Goal: Task Accomplishment & Management: Manage account settings

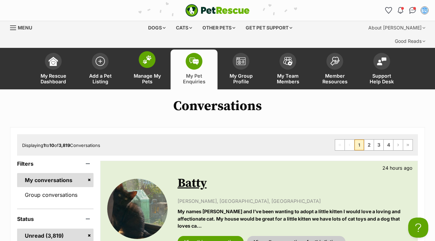
click at [146, 51] on span at bounding box center [147, 59] width 17 height 17
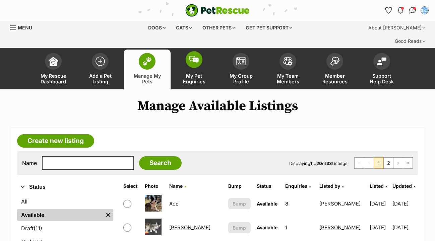
click at [194, 56] on img at bounding box center [193, 59] width 9 height 7
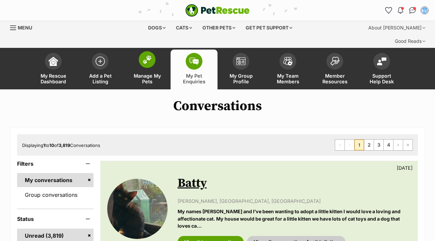
click at [149, 55] on img at bounding box center [146, 59] width 9 height 9
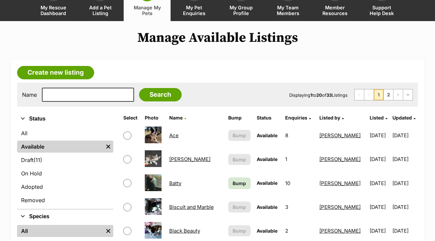
scroll to position [70, 0]
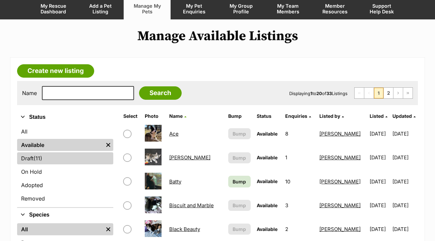
click at [41, 155] on span "(11)" at bounding box center [38, 159] width 9 height 8
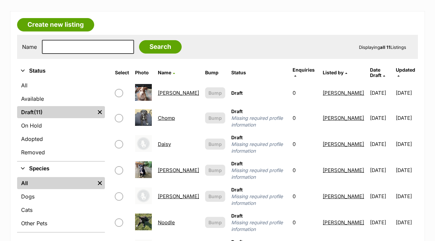
scroll to position [116, 0]
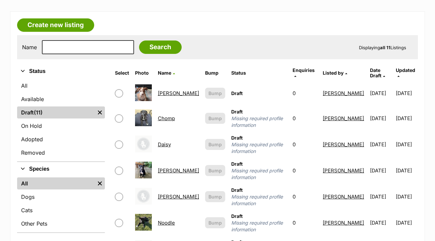
click at [173, 115] on link "Chomp" at bounding box center [166, 118] width 17 height 6
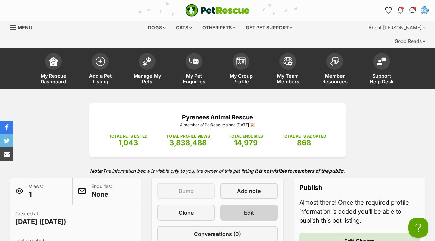
click at [253, 209] on span "Edit" at bounding box center [249, 213] width 10 height 8
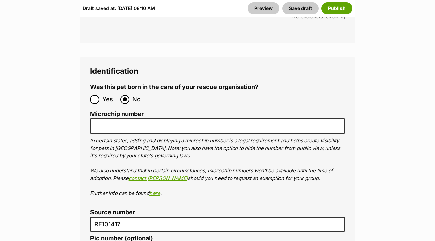
scroll to position [2342, 0]
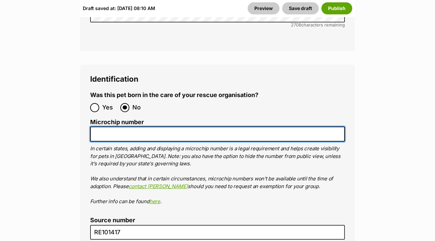
click at [100, 127] on input "Microchip number" at bounding box center [217, 134] width 255 height 15
paste input "956000016199411"
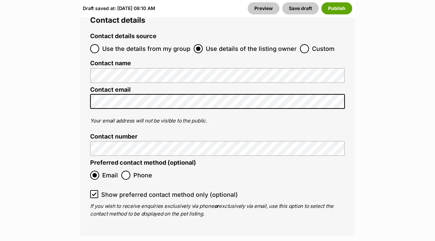
scroll to position [2740, 0]
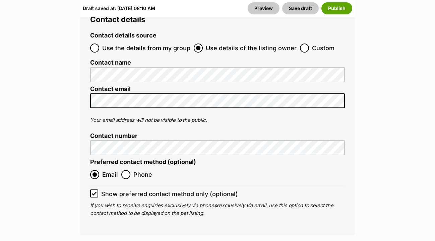
type input "956000016199411"
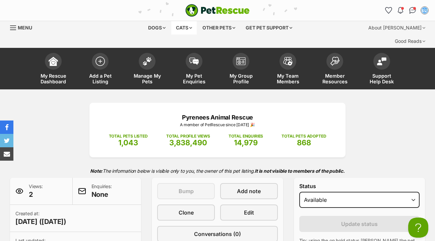
click at [185, 30] on div "Cats" at bounding box center [183, 27] width 25 height 13
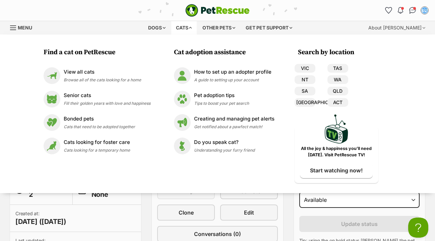
click at [141, 205] on div "Created at: 1 day ago (21 Sep 2025)" at bounding box center [75, 218] width 131 height 27
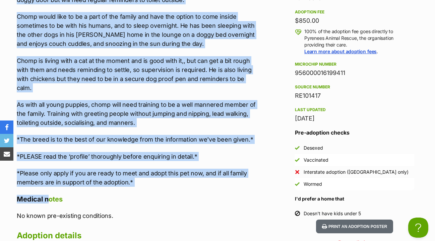
scroll to position [712, 0]
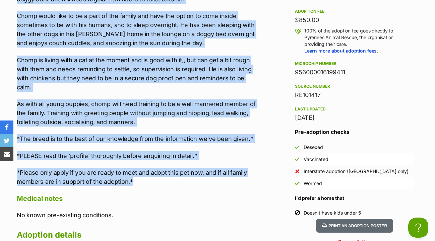
drag, startPoint x: 18, startPoint y: 78, endPoint x: 161, endPoint y: 162, distance: 166.2
click at [161, 162] on div "Chomp is an old soul, who enjoys a sunshine nap and chewing on toys and snuggle…" at bounding box center [138, 59] width 242 height 254
copy div "Chomp is an old soul, who enjoys a sunshine nap and chewing on toys and snuggle…"
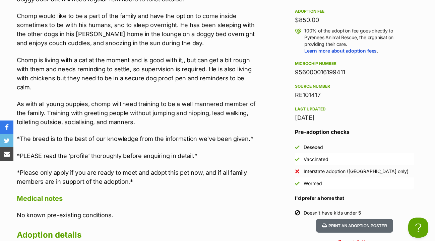
click at [297, 68] on div "956000016199411" at bounding box center [354, 72] width 119 height 9
drag, startPoint x: 295, startPoint y: 58, endPoint x: 352, endPoint y: 57, distance: 56.3
click at [352, 68] on div "956000016199411" at bounding box center [354, 72] width 119 height 9
copy div "956000016199411"
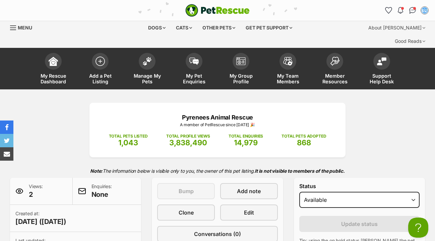
scroll to position [0, 0]
click at [195, 56] on img at bounding box center [193, 59] width 9 height 7
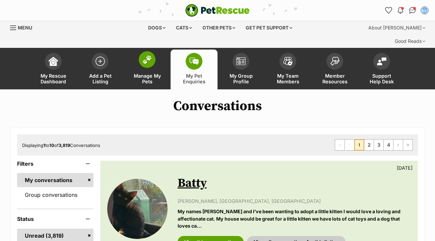
click at [149, 55] on img at bounding box center [146, 59] width 9 height 9
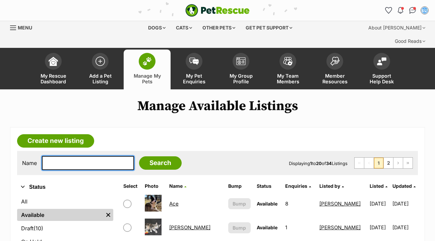
click at [71, 156] on input "text" at bounding box center [88, 163] width 92 height 14
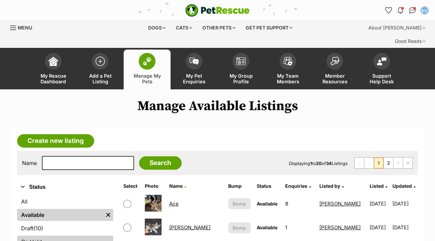
click at [30, 236] on link "On Hold" at bounding box center [65, 242] width 96 height 12
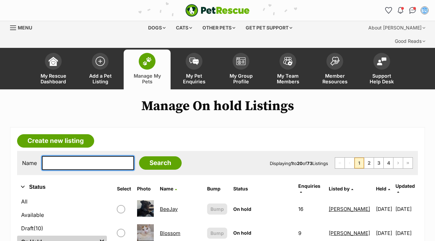
click at [50, 156] on input "text" at bounding box center [88, 163] width 92 height 14
type input "juno"
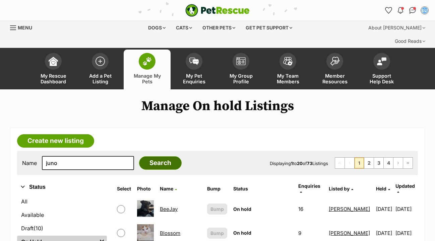
click at [165, 157] on input "Search" at bounding box center [160, 163] width 43 height 13
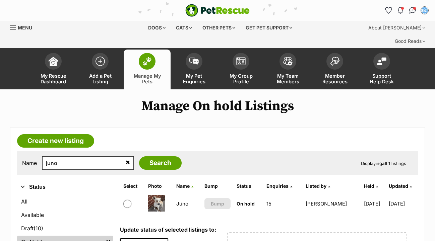
click at [185, 201] on link "Juno" at bounding box center [182, 204] width 12 height 6
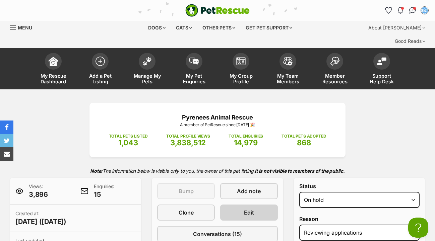
click at [251, 209] on span "Edit" at bounding box center [249, 213] width 10 height 8
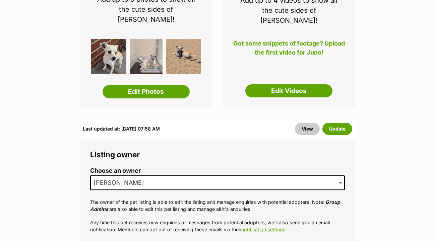
scroll to position [148, 0]
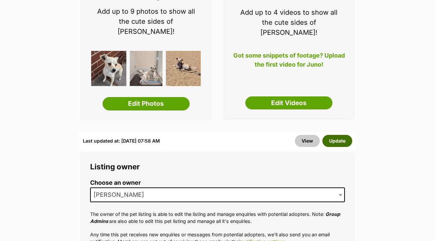
click at [338, 135] on button "Update" at bounding box center [338, 141] width 30 height 12
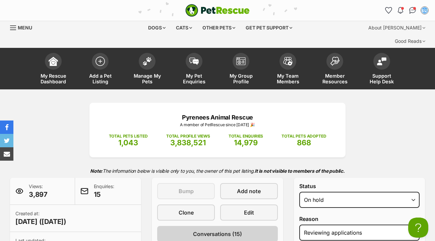
click at [245, 226] on link "Conversations (15)" at bounding box center [217, 234] width 120 height 16
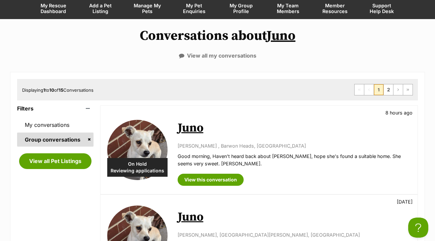
scroll to position [70, 0]
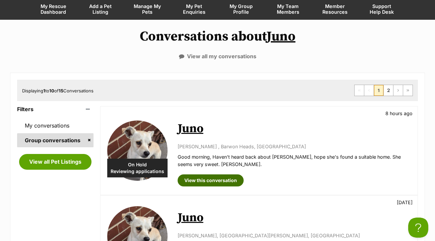
click at [214, 175] on link "View this conversation" at bounding box center [211, 181] width 66 height 12
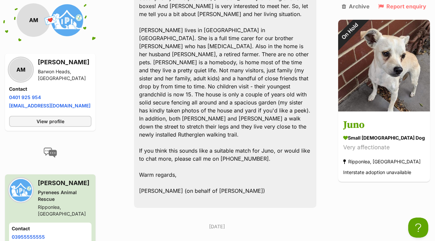
scroll to position [353, 0]
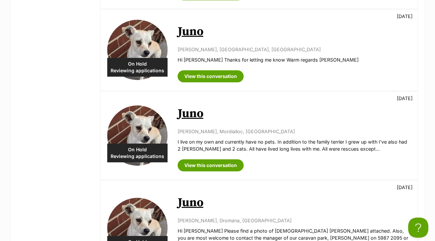
scroll to position [339, 0]
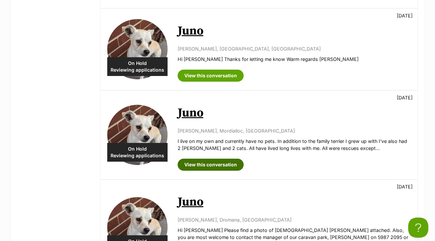
click at [212, 159] on link "View this conversation" at bounding box center [211, 165] width 66 height 12
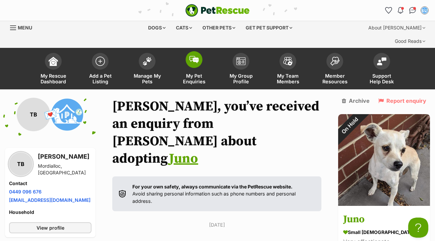
click at [196, 56] on img at bounding box center [193, 59] width 9 height 7
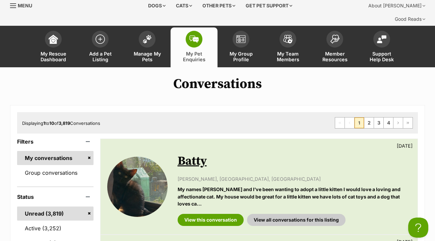
scroll to position [23, 0]
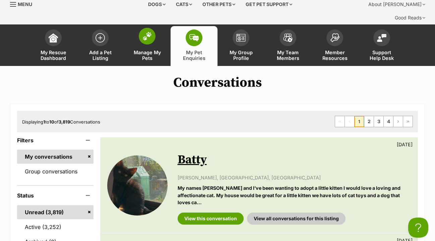
click at [149, 32] on img at bounding box center [146, 36] width 9 height 9
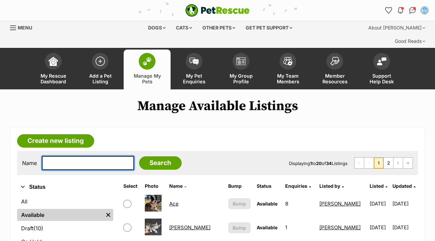
click at [54, 156] on input "text" at bounding box center [88, 163] width 92 height 14
type input "chomp"
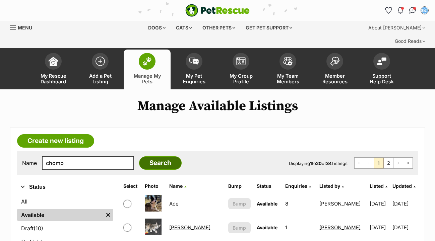
click at [158, 157] on input "Search" at bounding box center [160, 163] width 43 height 13
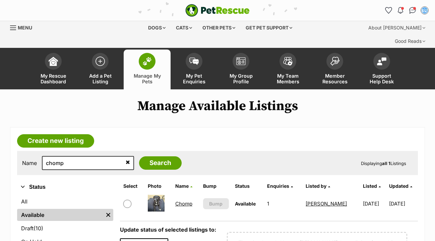
click at [186, 201] on link "Chomp" at bounding box center [183, 204] width 17 height 6
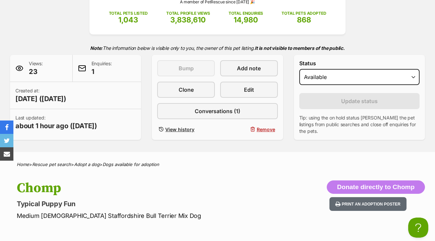
scroll to position [98, 0]
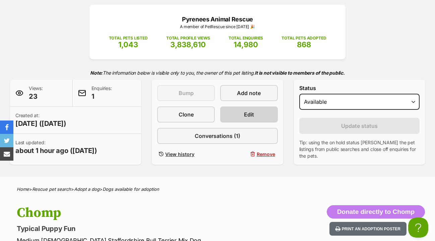
click at [248, 111] on span "Edit" at bounding box center [249, 115] width 10 height 8
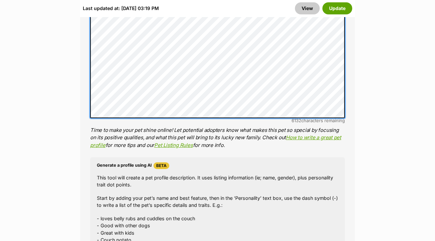
scroll to position [726, 0]
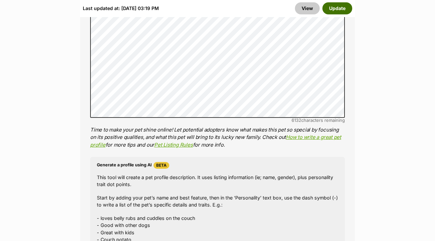
click at [342, 9] on button "Update" at bounding box center [338, 8] width 30 height 12
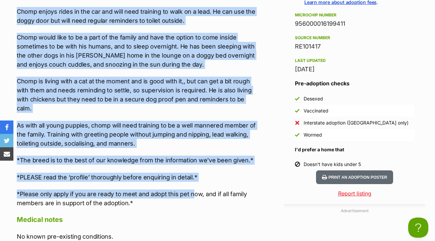
scroll to position [761, 0]
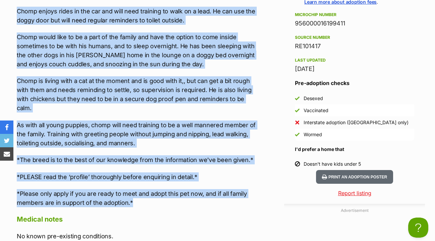
drag, startPoint x: 16, startPoint y: 46, endPoint x: 147, endPoint y: 183, distance: 189.5
click at [147, 183] on div "Upload Videos About Chomp Chomp requires the following in his new home: - To ha…" at bounding box center [134, 152] width 249 height 630
copy div "Chomp requires the following in his new home: - To have the option to be inside…"
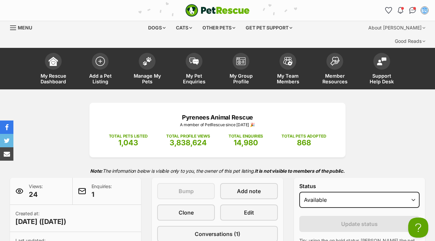
scroll to position [0, 0]
click at [191, 56] on img at bounding box center [193, 59] width 9 height 7
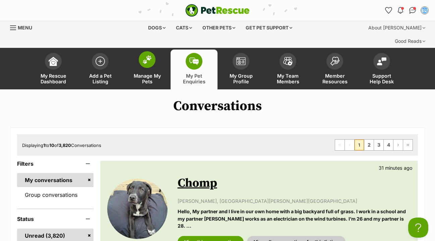
click at [149, 55] on img at bounding box center [146, 59] width 9 height 9
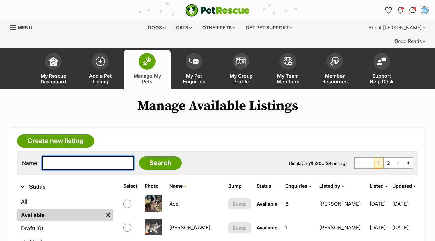
click at [57, 156] on input "text" at bounding box center [88, 163] width 92 height 14
type input "juno"
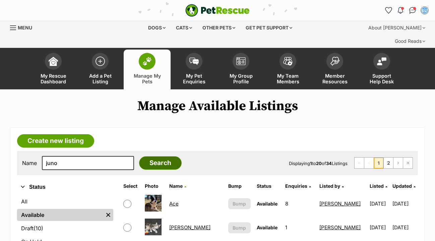
click at [150, 157] on input "Search" at bounding box center [160, 163] width 43 height 13
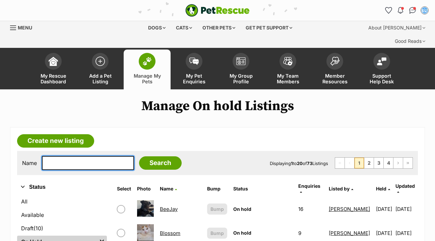
click at [54, 156] on input "text" at bounding box center [88, 163] width 92 height 14
type input "juno"
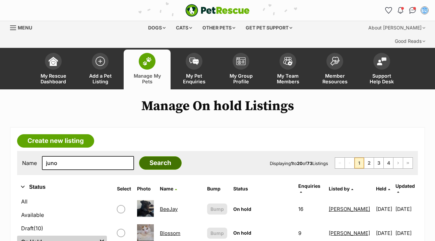
click at [164, 157] on input "Search" at bounding box center [160, 163] width 43 height 13
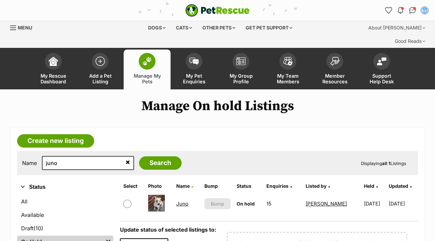
click at [183, 201] on link "Juno" at bounding box center [182, 204] width 12 height 6
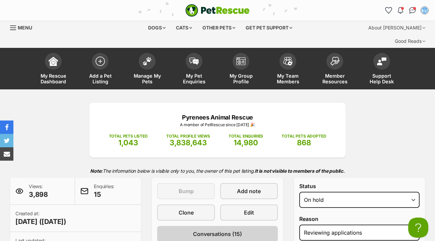
click at [227, 230] on span "Conversations (15)" at bounding box center [217, 234] width 49 height 8
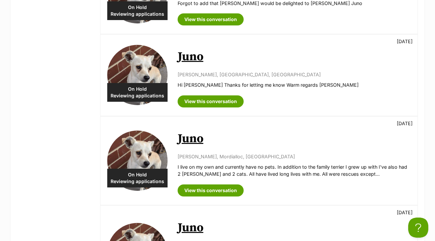
scroll to position [310, 0]
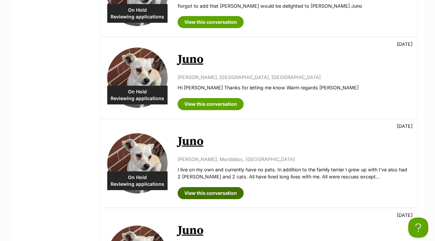
click at [208, 187] on link "View this conversation" at bounding box center [211, 193] width 66 height 12
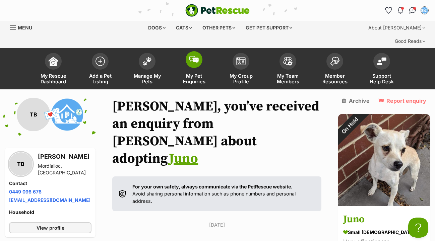
click at [198, 51] on span at bounding box center [194, 59] width 17 height 17
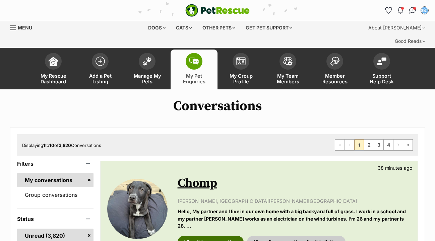
click at [215, 236] on link "View this conversation" at bounding box center [211, 242] width 66 height 12
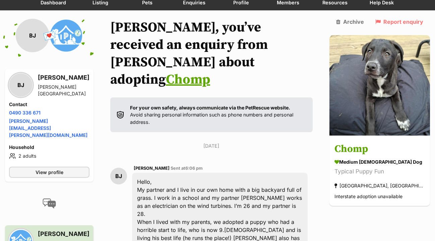
scroll to position [74, 0]
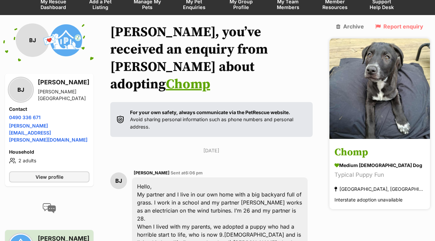
click at [379, 145] on h3 "Chomp" at bounding box center [380, 152] width 91 height 15
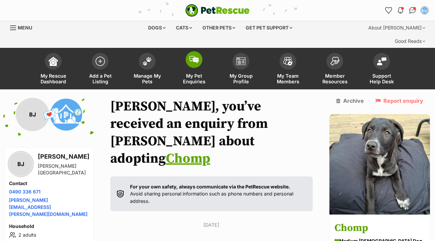
scroll to position [0, 0]
click at [143, 51] on span at bounding box center [147, 59] width 17 height 17
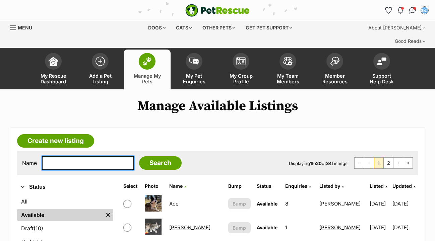
click at [57, 156] on input "text" at bounding box center [88, 163] width 92 height 14
type input "maple"
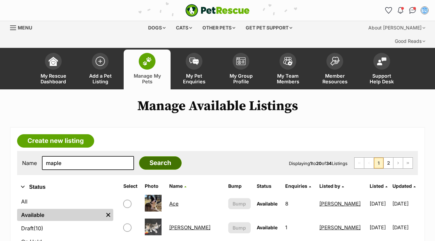
click at [152, 157] on input "Search" at bounding box center [160, 163] width 43 height 13
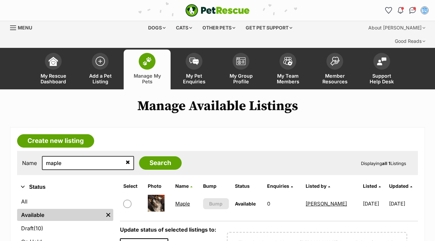
click at [182, 201] on link "Maple" at bounding box center [182, 204] width 15 height 6
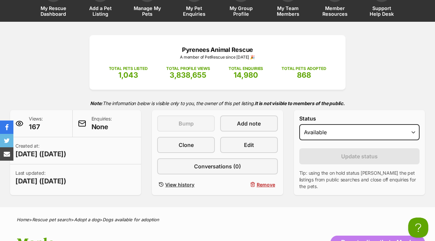
scroll to position [64, 0]
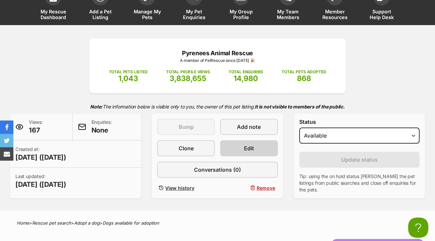
click at [242, 140] on link "Edit" at bounding box center [249, 148] width 58 height 16
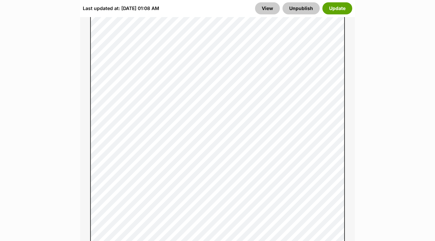
scroll to position [609, 0]
click at [341, 9] on button "Update" at bounding box center [338, 8] width 30 height 12
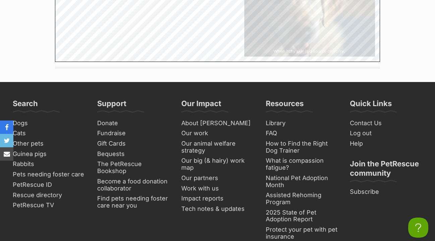
scroll to position [1424, 0]
